Goal: Transaction & Acquisition: Purchase product/service

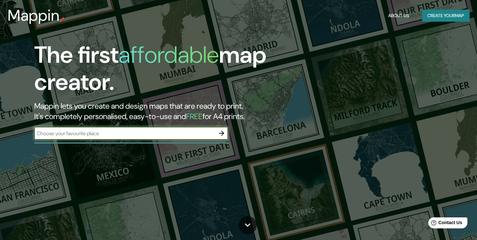
click at [96, 133] on input "text" at bounding box center [124, 132] width 181 height 7
type input "Chile"
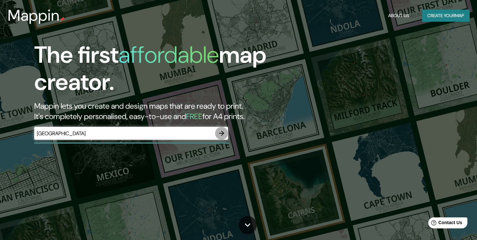
click at [221, 134] on icon "button" at bounding box center [222, 133] width 8 height 8
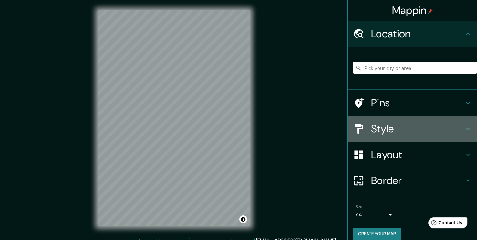
click at [383, 129] on h4 "Style" at bounding box center [417, 128] width 93 height 13
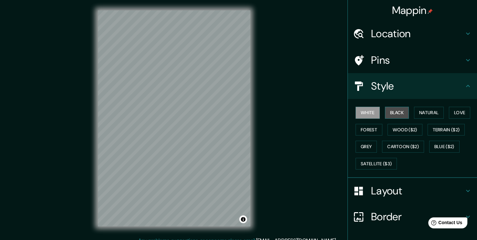
click at [390, 113] on button "Black" at bounding box center [397, 113] width 24 height 12
click at [363, 112] on button "White" at bounding box center [367, 113] width 24 height 12
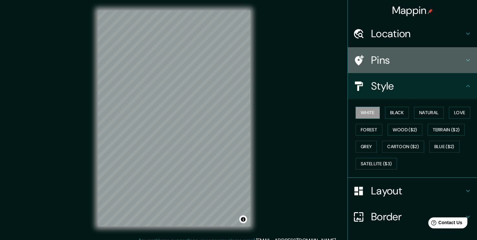
click at [424, 60] on h4 "Pins" at bounding box center [417, 60] width 93 height 13
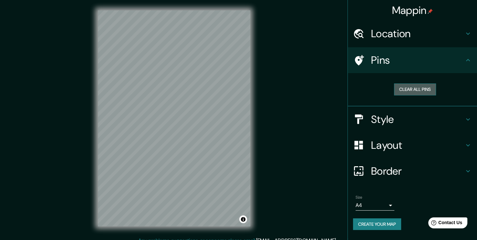
click at [417, 92] on button "Clear all pins" at bounding box center [415, 89] width 42 height 12
click at [400, 88] on button "Clear all pins" at bounding box center [415, 89] width 42 height 12
click at [379, 63] on h4 "Pins" at bounding box center [417, 60] width 93 height 13
click at [407, 33] on h4 "Location" at bounding box center [417, 33] width 93 height 13
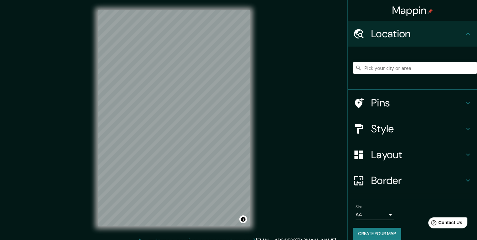
click at [391, 70] on input "Pick your city or area" at bounding box center [415, 68] width 124 height 12
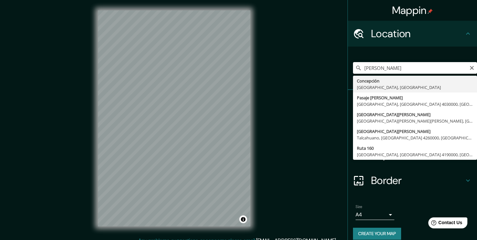
type input "Concepción, Región del Biobío, Chile"
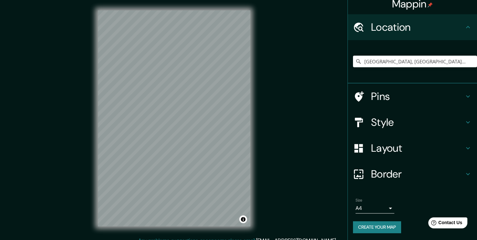
scroll to position [7, 0]
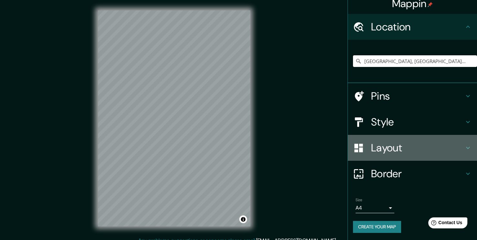
click at [380, 150] on h4 "Layout" at bounding box center [417, 147] width 93 height 13
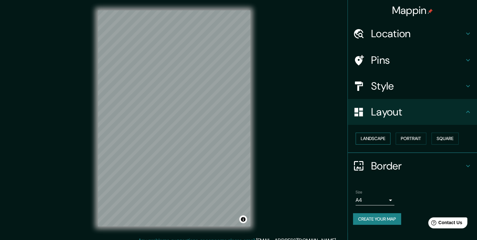
click at [376, 137] on button "Landscape" at bounding box center [372, 138] width 35 height 12
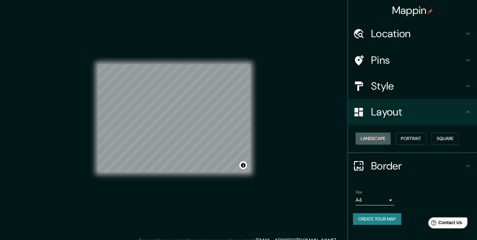
click at [376, 137] on button "Landscape" at bounding box center [372, 138] width 35 height 12
click at [409, 141] on button "Portrait" at bounding box center [411, 138] width 31 height 12
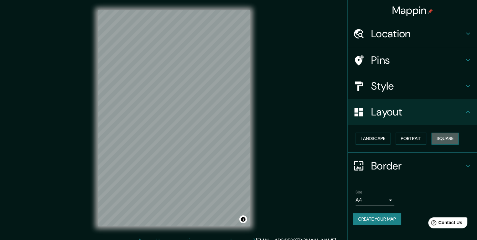
click at [447, 140] on button "Square" at bounding box center [444, 138] width 27 height 12
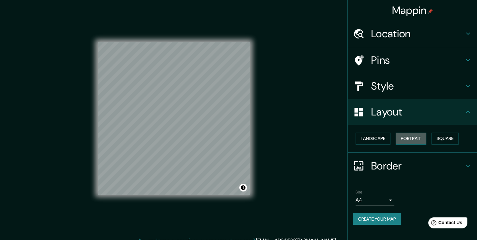
click at [418, 138] on button "Portrait" at bounding box center [411, 138] width 31 height 12
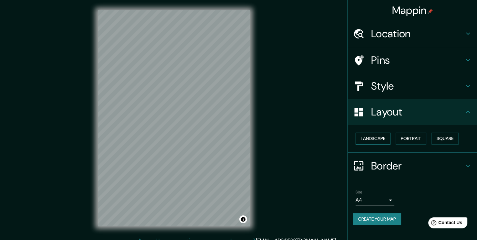
click at [375, 140] on button "Landscape" at bounding box center [372, 138] width 35 height 12
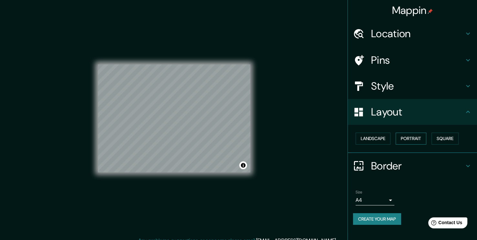
click at [400, 138] on button "Portrait" at bounding box center [411, 138] width 31 height 12
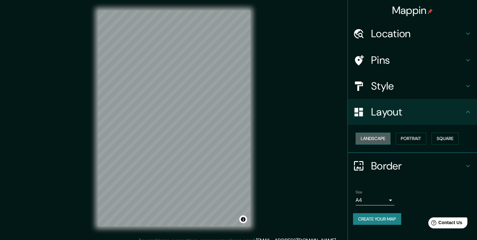
click at [376, 137] on button "Landscape" at bounding box center [372, 138] width 35 height 12
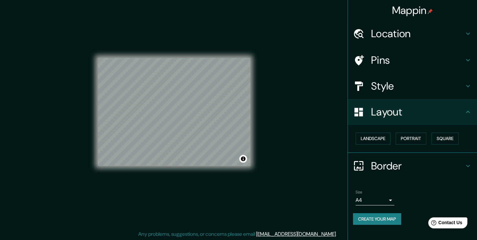
scroll to position [7, 0]
click at [385, 199] on body "Mappin Location Concepción, Región del Biobío, Chile Pins Style Layout Landscap…" at bounding box center [238, 113] width 477 height 240
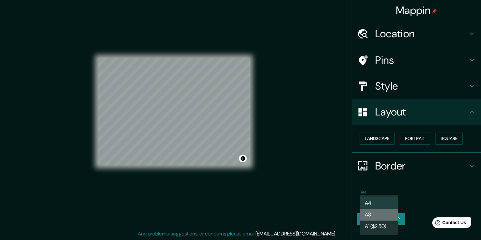
click at [387, 216] on li "A3" at bounding box center [379, 215] width 39 height 12
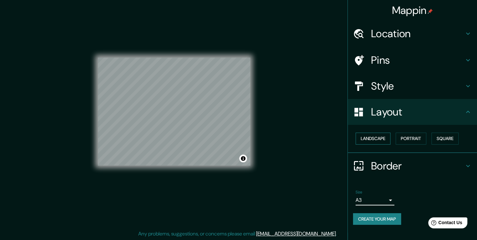
click at [376, 141] on button "Landscape" at bounding box center [372, 138] width 35 height 12
click at [365, 139] on button "Landscape" at bounding box center [372, 138] width 35 height 12
click at [421, 135] on button "Portrait" at bounding box center [411, 138] width 31 height 12
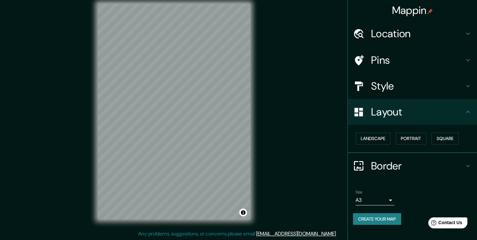
click at [372, 205] on div "Size A3 a4" at bounding box center [412, 197] width 119 height 21
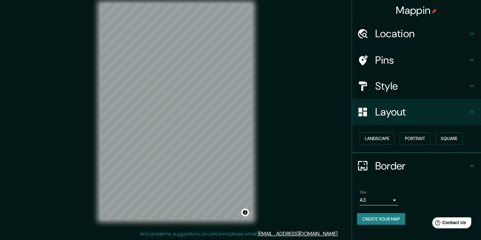
click at [372, 200] on body "Mappin Location Concepción, Región del Biobío, Chile Pins Style Layout Landscap…" at bounding box center [240, 113] width 481 height 240
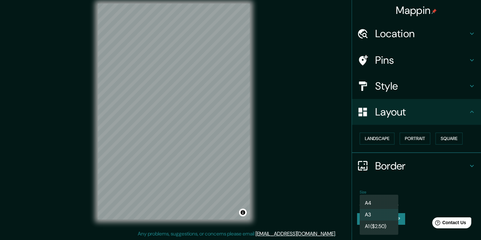
click at [373, 200] on li "A4" at bounding box center [379, 203] width 39 height 12
click at [384, 198] on body "Mappin Location Concepción, Región del Biobío, Chile Pins Style Layout Landscap…" at bounding box center [240, 113] width 481 height 240
click at [374, 213] on li "A3" at bounding box center [379, 215] width 39 height 12
type input "a4"
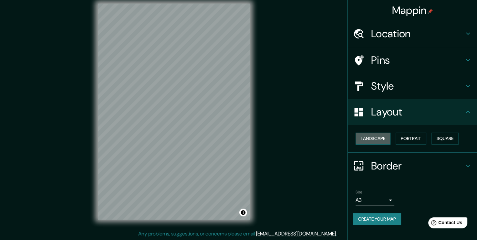
click at [373, 140] on button "Landscape" at bounding box center [372, 138] width 35 height 12
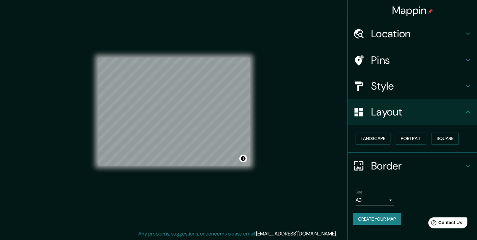
click at [469, 163] on icon at bounding box center [468, 166] width 8 height 8
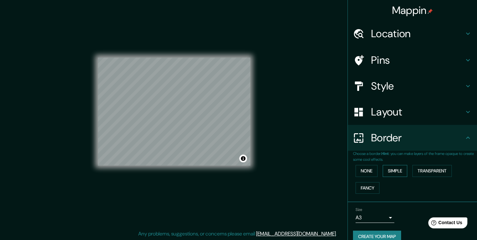
click at [383, 169] on button "Simple" at bounding box center [395, 171] width 25 height 12
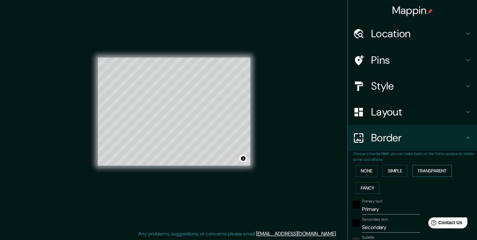
click at [424, 170] on button "Transparent" at bounding box center [431, 171] width 39 height 12
click at [359, 184] on button "Fancy" at bounding box center [367, 188] width 24 height 12
click at [365, 169] on button "None" at bounding box center [366, 171] width 22 height 12
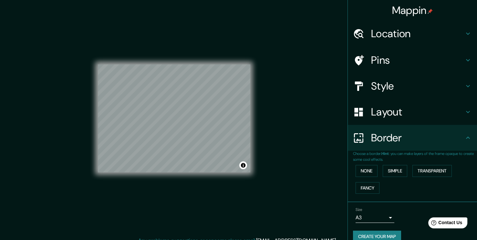
scroll to position [0, 0]
click at [396, 90] on h4 "Style" at bounding box center [417, 85] width 93 height 13
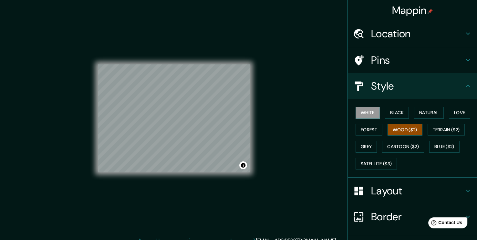
click at [397, 133] on button "Wood ($2)" at bounding box center [404, 130] width 35 height 12
click at [363, 144] on button "Grey" at bounding box center [365, 146] width 21 height 12
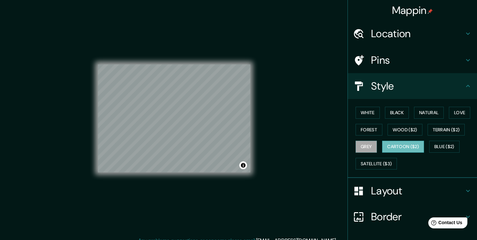
click at [395, 148] on button "Cartoon ($2)" at bounding box center [403, 146] width 42 height 12
click at [439, 147] on button "Blue ($2)" at bounding box center [444, 146] width 30 height 12
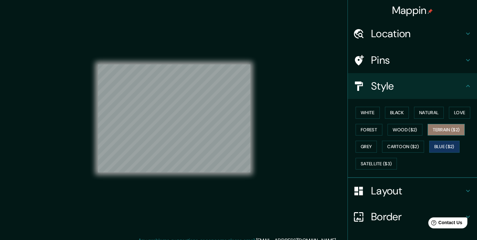
click at [437, 129] on button "Terrain ($2)" at bounding box center [445, 130] width 37 height 12
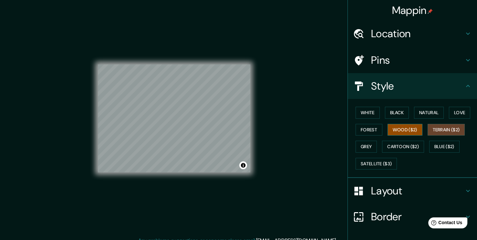
click at [400, 129] on button "Wood ($2)" at bounding box center [404, 130] width 35 height 12
click at [417, 112] on button "Natural" at bounding box center [429, 113] width 30 height 12
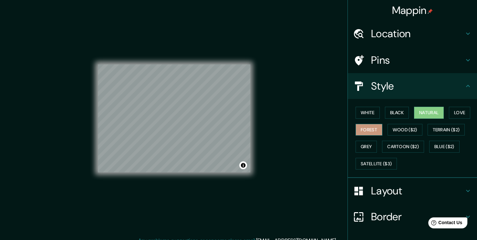
click at [364, 127] on button "Forest" at bounding box center [368, 130] width 27 height 12
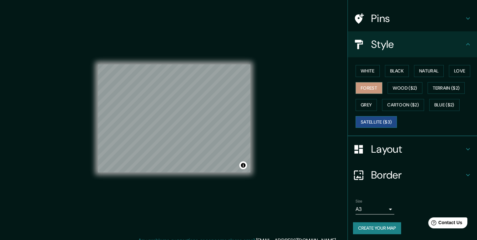
scroll to position [42, 0]
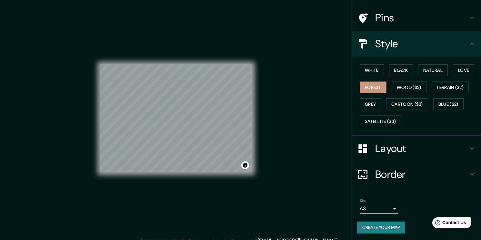
click at [387, 210] on body "Mappin Location Concepción, Región del Biobío, Chile Pins Style White Black Nat…" at bounding box center [240, 120] width 481 height 240
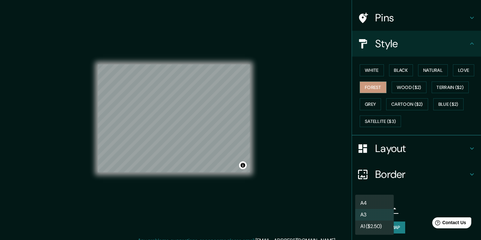
click at [385, 214] on li "A3" at bounding box center [374, 215] width 39 height 12
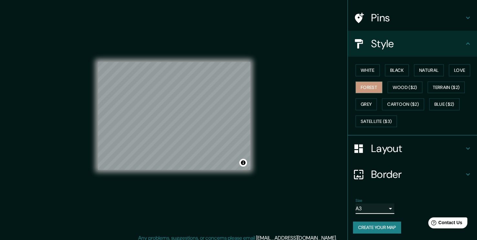
scroll to position [7, 0]
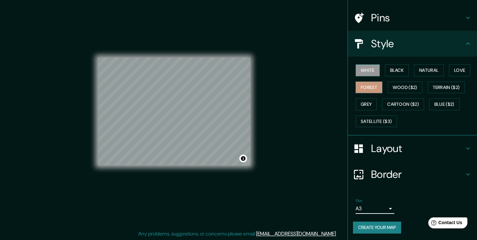
click at [368, 70] on button "White" at bounding box center [367, 70] width 24 height 12
drag, startPoint x: 254, startPoint y: 94, endPoint x: 289, endPoint y: 67, distance: 44.8
click at [289, 67] on div "Mappin Location Concepción, Región del Biobío, Chile Pins Style White Black Nat…" at bounding box center [238, 116] width 477 height 247
click at [404, 89] on button "Wood ($2)" at bounding box center [404, 87] width 35 height 12
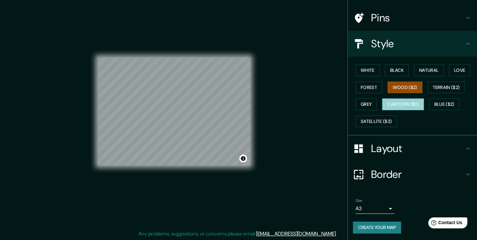
click at [399, 104] on button "Cartoon ($2)" at bounding box center [403, 104] width 42 height 12
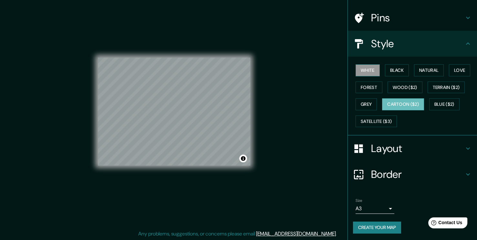
click at [366, 73] on button "White" at bounding box center [367, 70] width 24 height 12
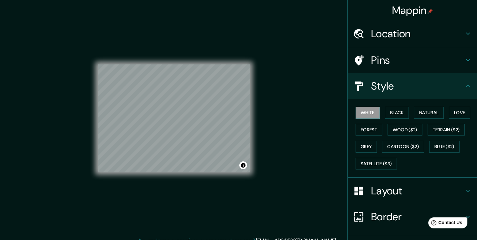
scroll to position [0, 0]
click at [396, 34] on h4 "Location" at bounding box center [417, 33] width 93 height 13
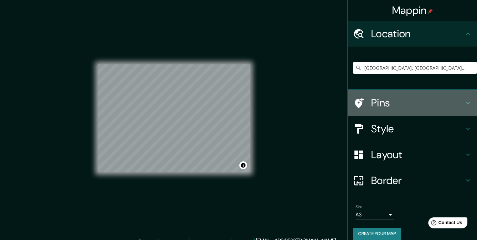
click at [374, 110] on div "Pins" at bounding box center [412, 103] width 129 height 26
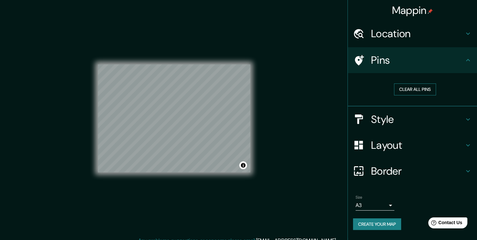
click at [415, 88] on button "Clear all pins" at bounding box center [415, 89] width 42 height 12
click at [377, 221] on button "Create your map" at bounding box center [377, 224] width 48 height 12
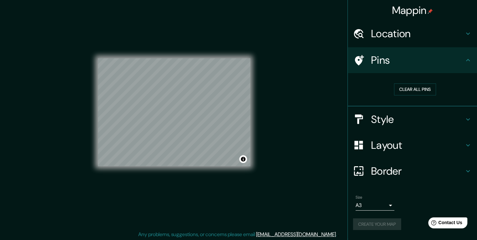
scroll to position [7, 0]
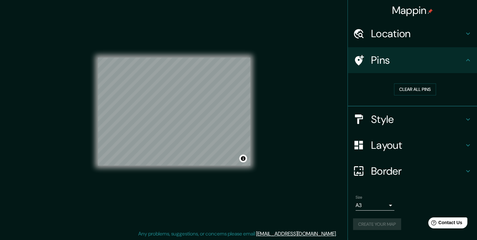
click at [292, 145] on div "Mappin Location Concepción, Región del Biobío, Chile Pins Clear all pins Style …" at bounding box center [238, 116] width 477 height 247
click at [393, 171] on h4 "Border" at bounding box center [417, 170] width 93 height 13
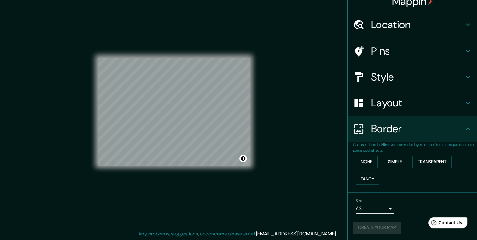
scroll to position [9, 0]
click at [243, 160] on button "Toggle attribution" at bounding box center [243, 158] width 8 height 8
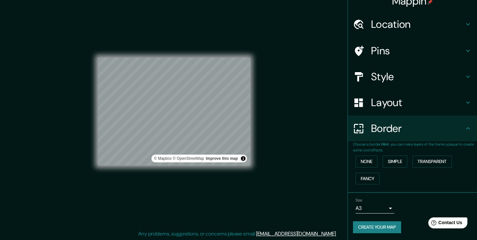
click at [284, 139] on div "Mappin Location Concepción, Región del Biobío, Chile Pins Style Layout Border C…" at bounding box center [238, 116] width 477 height 247
